Goal: Navigation & Orientation: Understand site structure

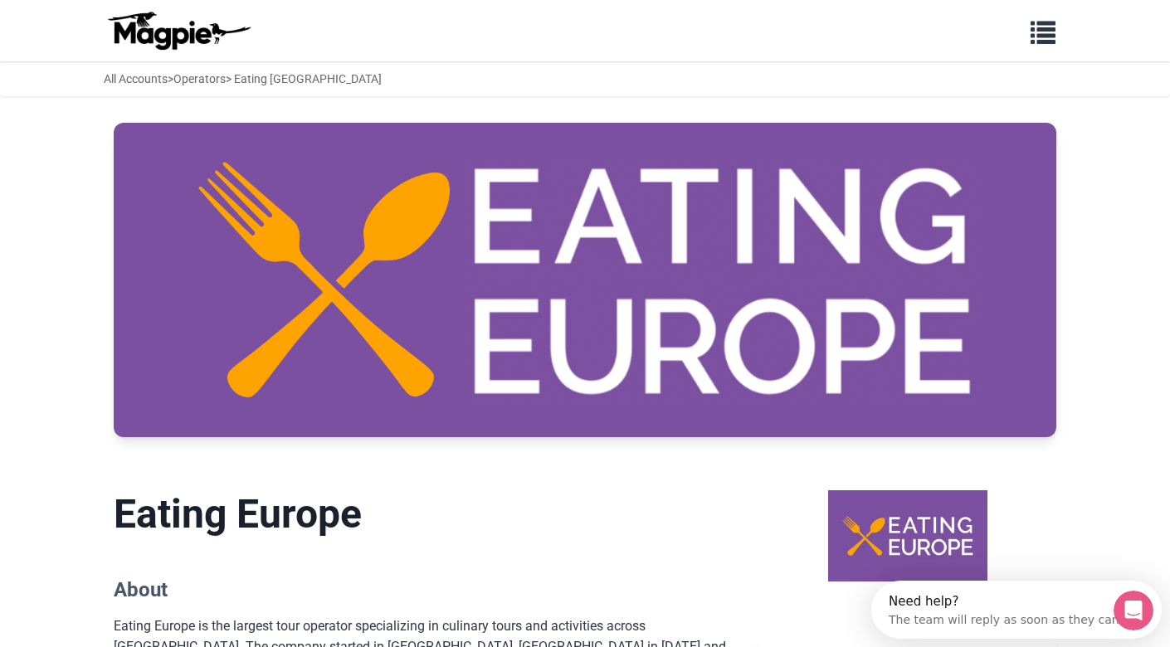
click at [1039, 31] on span "button" at bounding box center [1043, 29] width 25 height 25
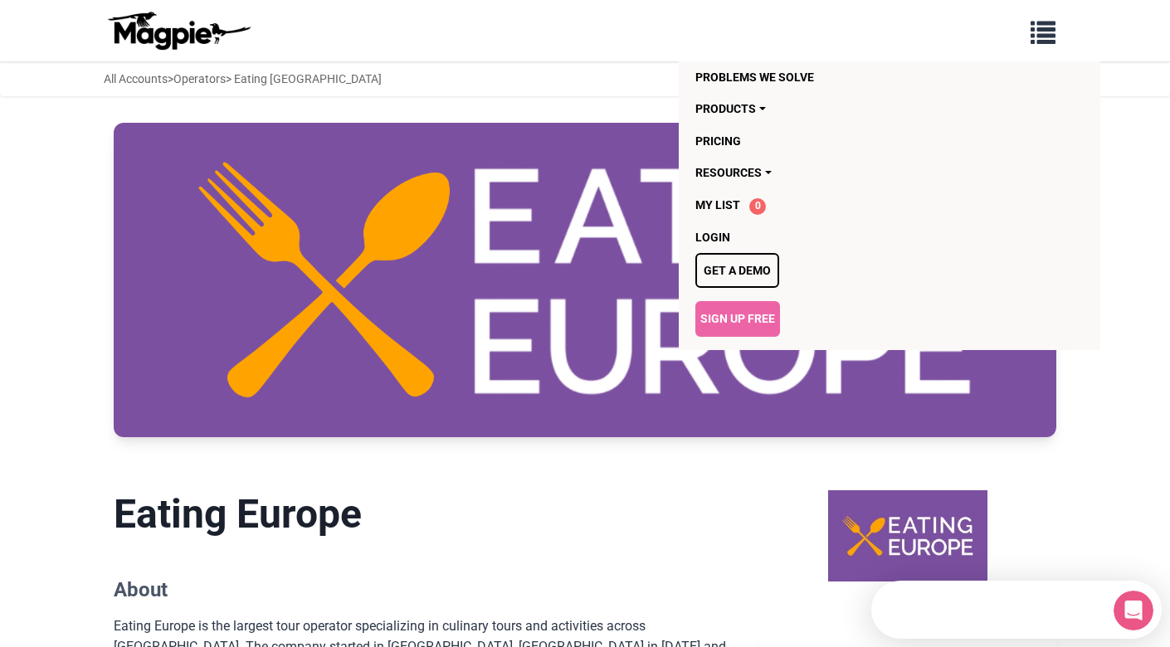
click at [581, 29] on div "Problems we solve Products Content Management and Distribution Magpie for Resel…" at bounding box center [585, 31] width 996 height 48
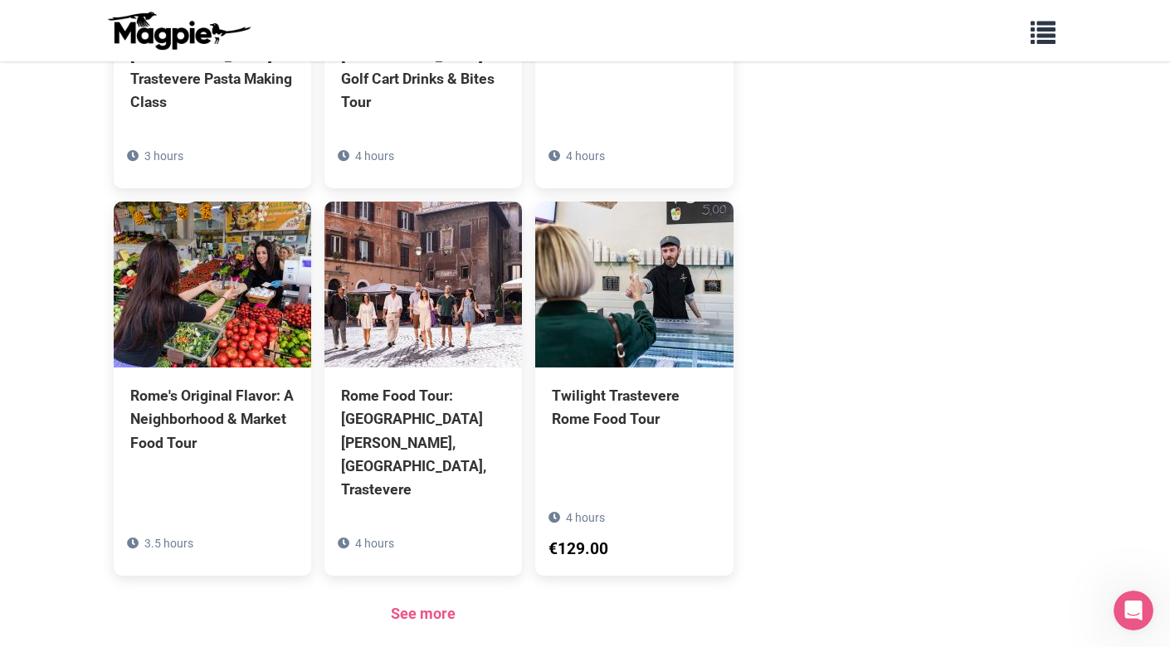
scroll to position [1184, 0]
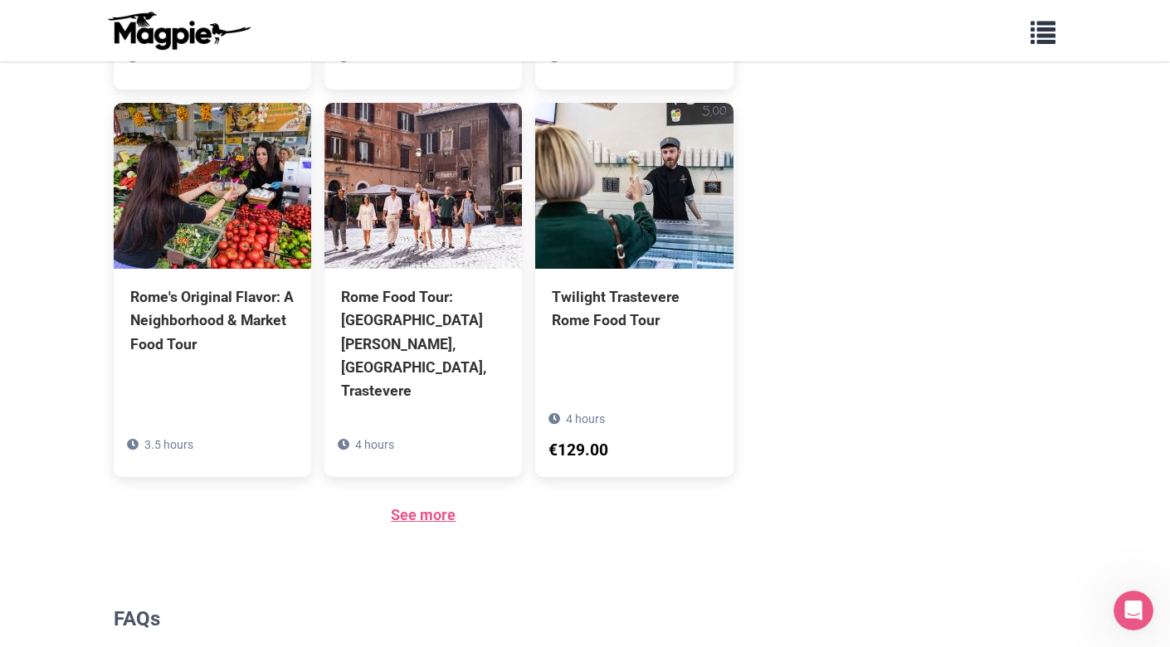
click at [441, 506] on link "See more" at bounding box center [423, 514] width 65 height 17
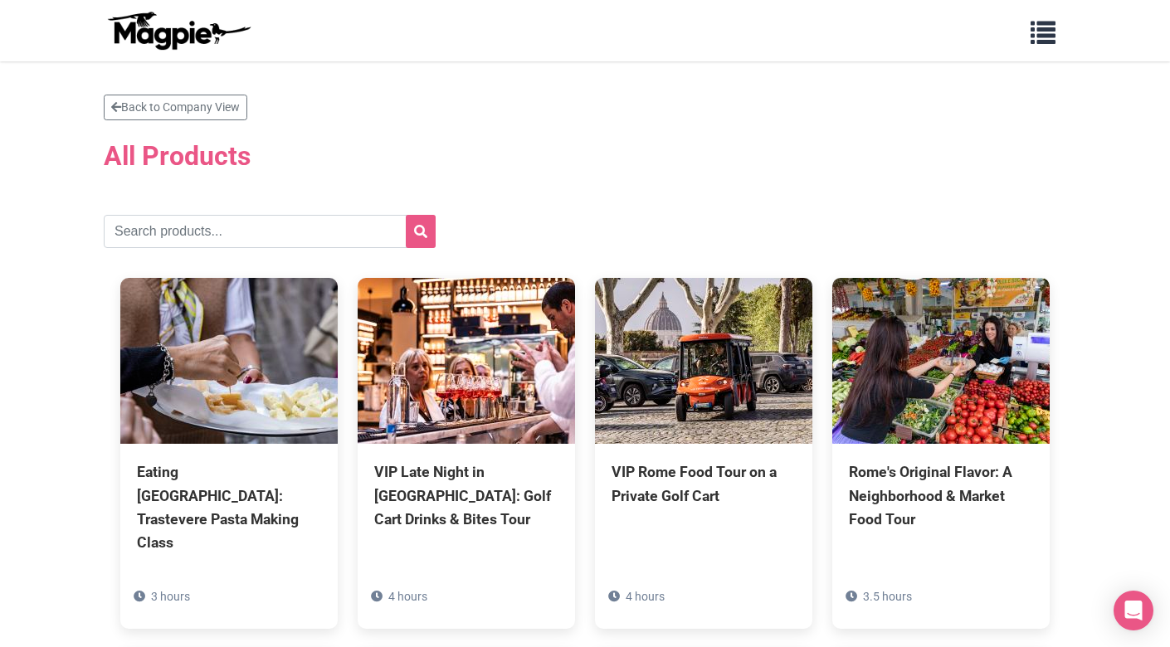
click at [1046, 37] on span "button" at bounding box center [1043, 29] width 25 height 25
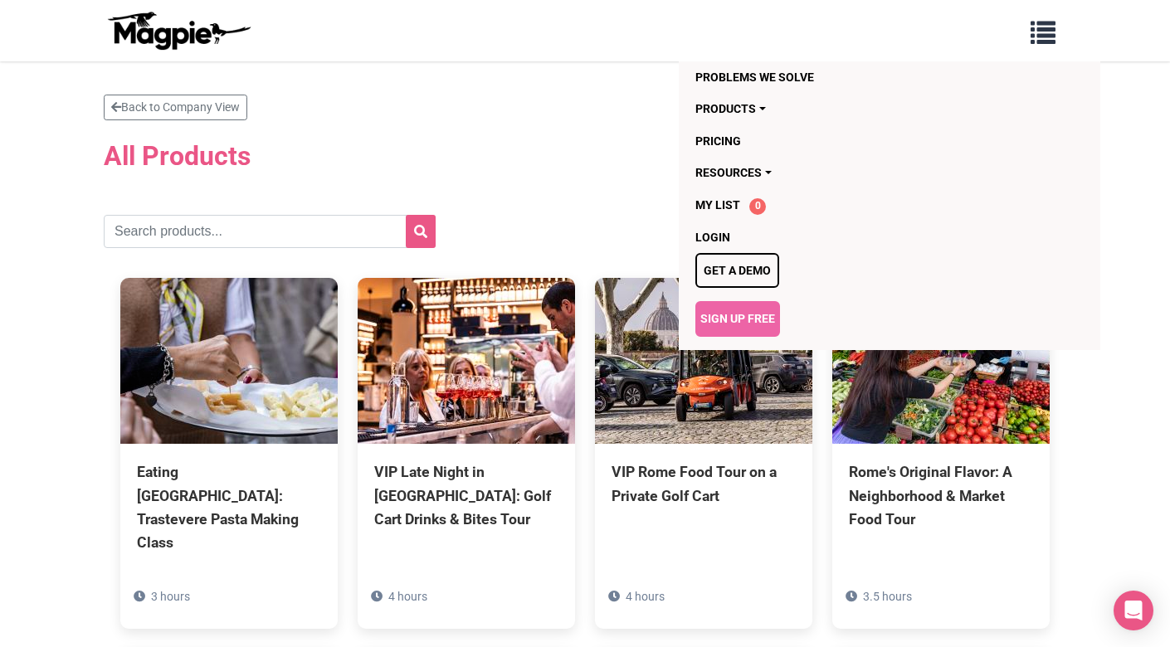
click at [619, 26] on div "Problems we solve Products Content Management and Distribution Magpie for Resel…" at bounding box center [585, 31] width 996 height 48
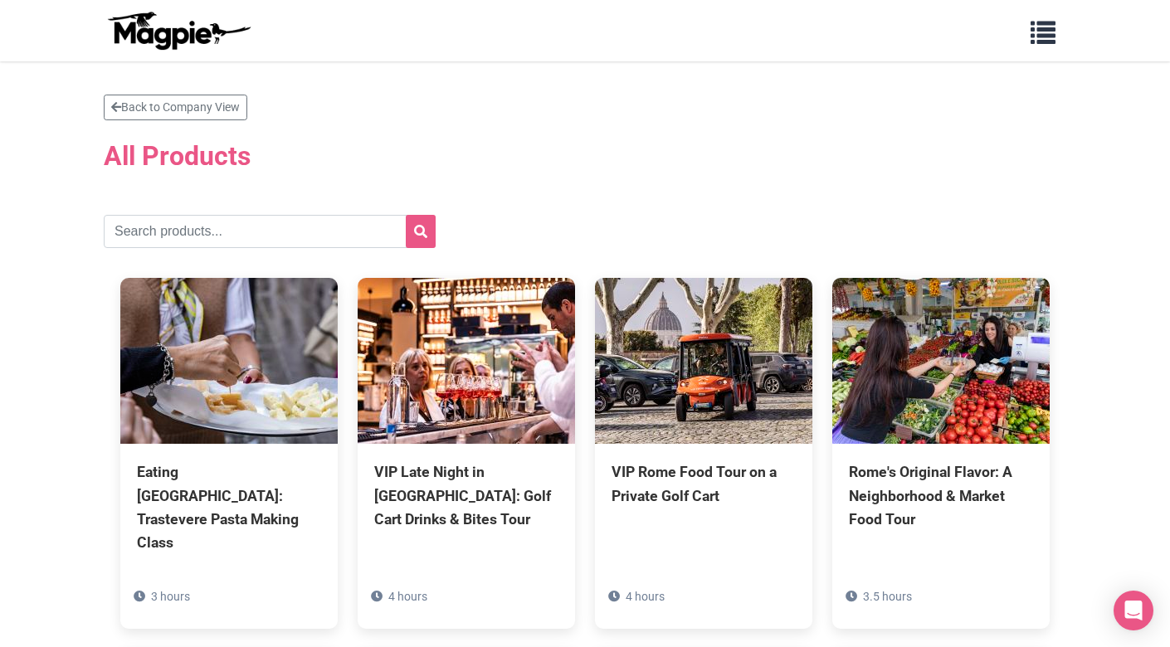
click at [178, 37] on img at bounding box center [178, 31] width 149 height 40
